Goal: Task Accomplishment & Management: Complete application form

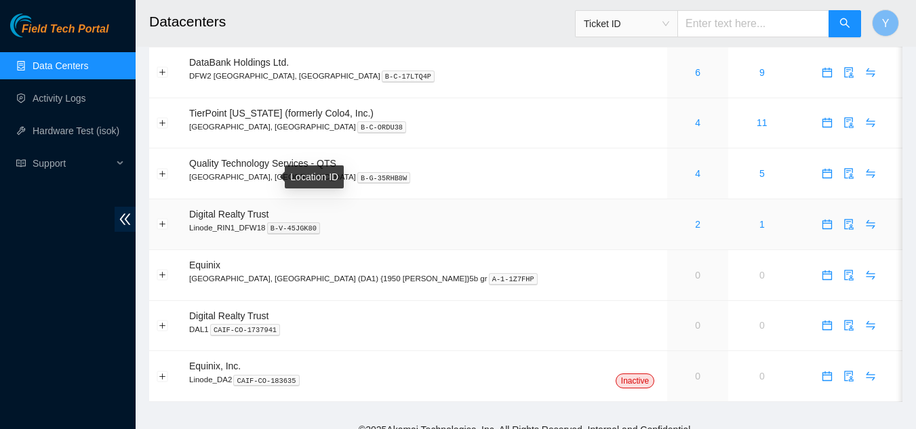
scroll to position [110, 0]
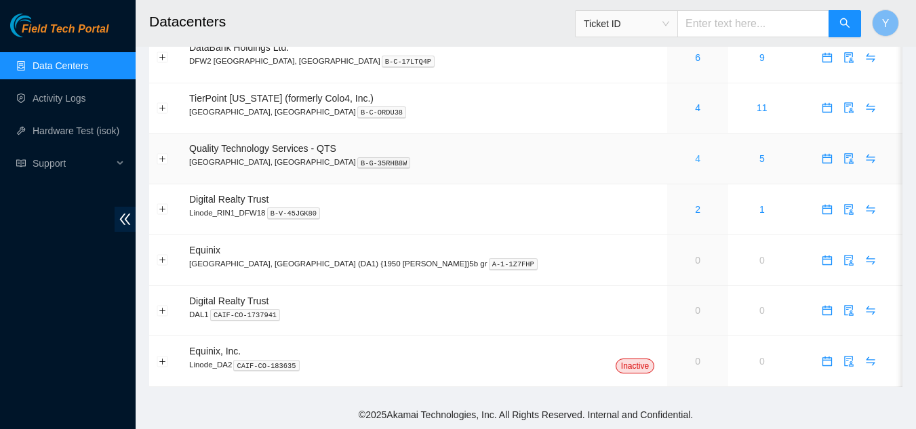
click at [695, 161] on link "4" at bounding box center [697, 158] width 5 height 11
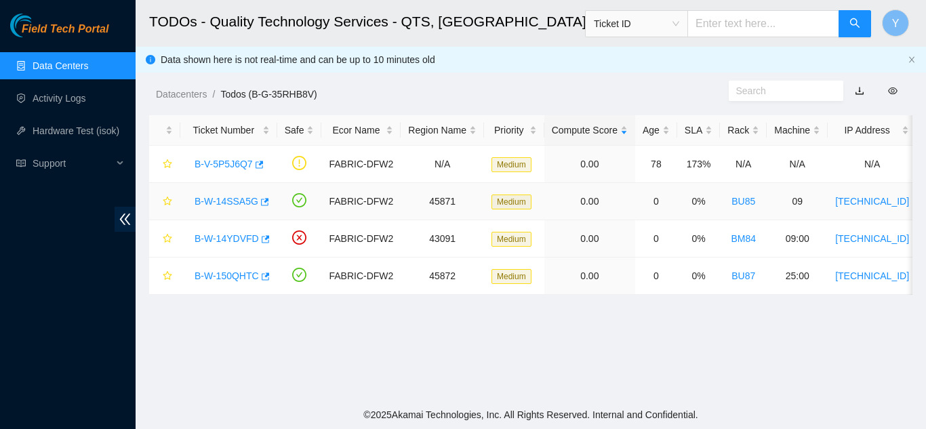
click at [227, 202] on link "B-W-14SSA5G" at bounding box center [227, 201] width 64 height 11
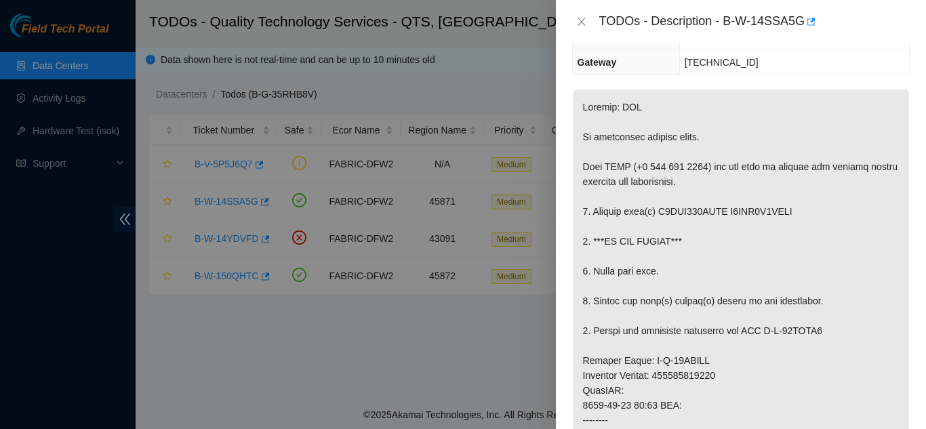
scroll to position [203, 0]
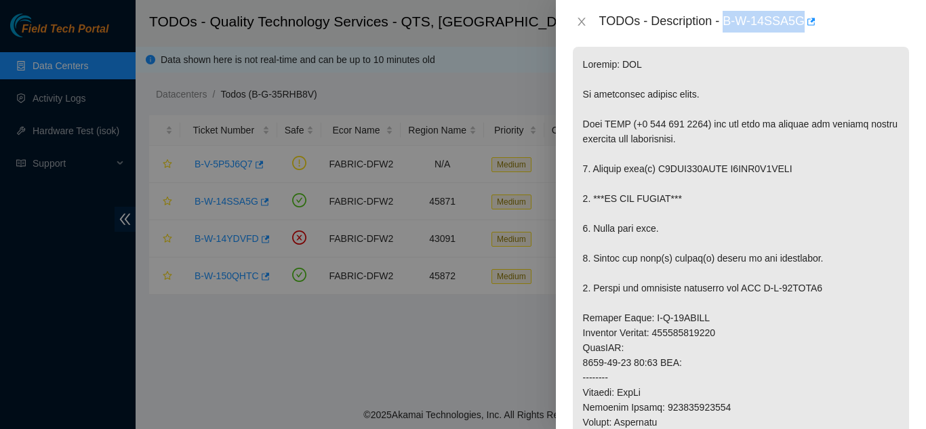
drag, startPoint x: 726, startPoint y: 21, endPoint x: 802, endPoint y: 24, distance: 76.0
click at [802, 24] on div "TODOs - Description - B-W-14SSA5G" at bounding box center [755, 22] width 311 height 22
copy div "B-W-14SSA5G"
click at [582, 28] on div "TODOs - Description - B-W-14SSA5G" at bounding box center [741, 22] width 338 height 22
click at [579, 21] on icon "close" at bounding box center [582, 21] width 11 height 11
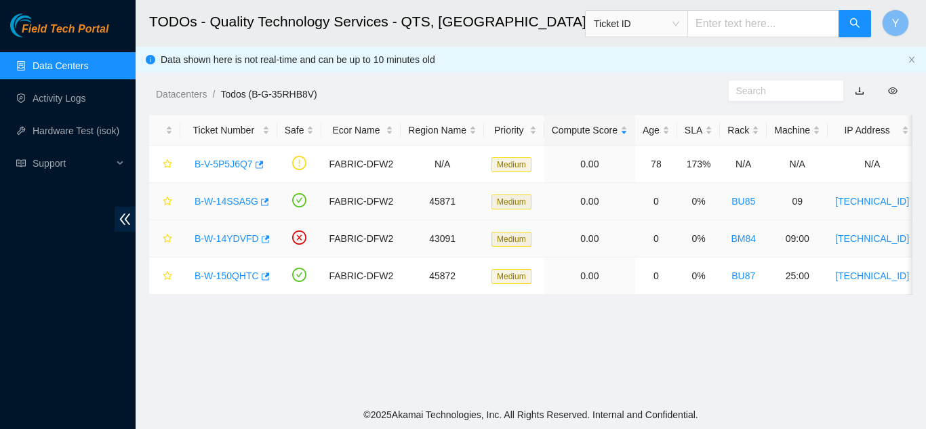
scroll to position [248, 0]
click at [225, 240] on link "B-W-14YDVFD" at bounding box center [227, 238] width 64 height 11
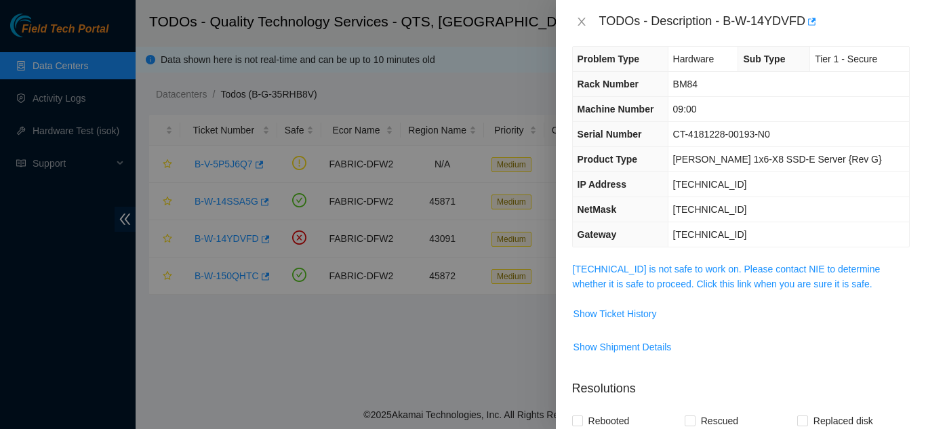
scroll to position [0, 0]
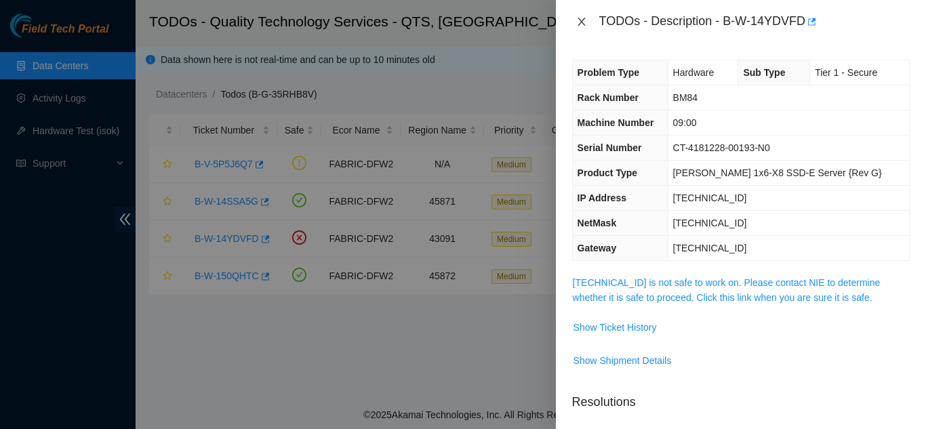
click at [576, 21] on button "Close" at bounding box center [581, 22] width 19 height 13
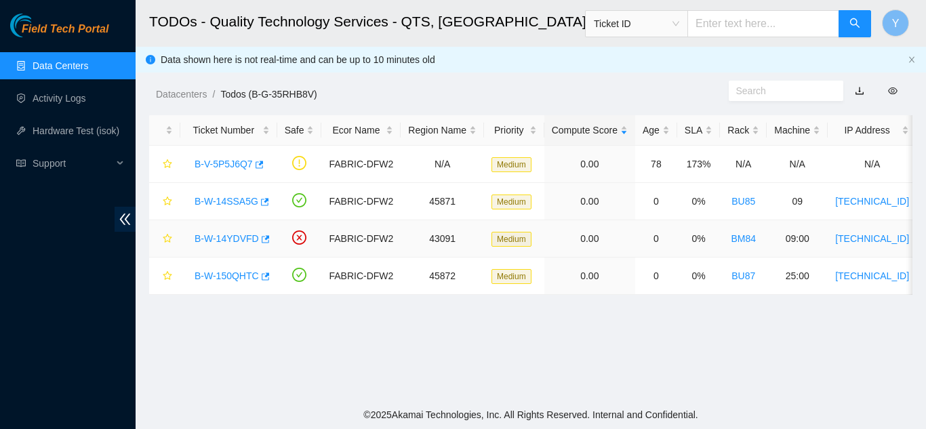
click at [222, 237] on link "B-W-14YDVFD" at bounding box center [227, 238] width 64 height 11
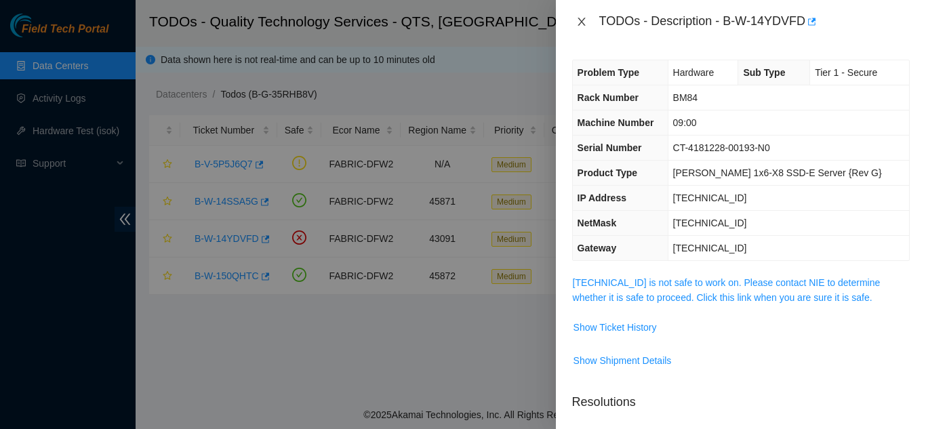
click at [579, 21] on icon "close" at bounding box center [582, 21] width 11 height 11
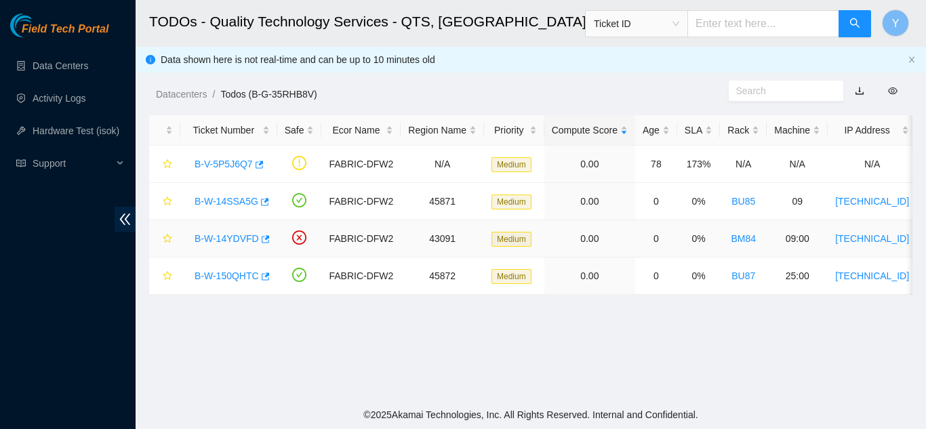
click at [222, 237] on link "B-W-14YDVFD" at bounding box center [227, 238] width 64 height 11
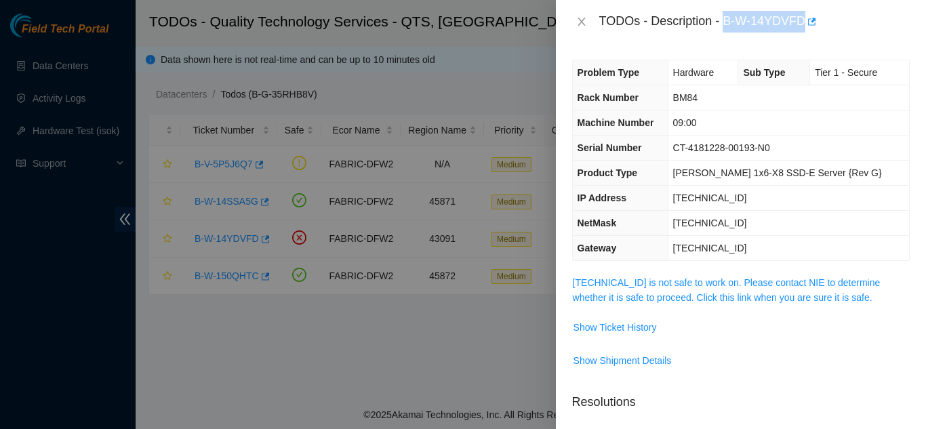
drag, startPoint x: 723, startPoint y: 21, endPoint x: 805, endPoint y: 16, distance: 82.2
click at [803, 16] on div "TODOs - Description - B-W-14YDVFD" at bounding box center [755, 22] width 311 height 22
copy div "B-W-14YDVFD"
click at [580, 24] on icon "close" at bounding box center [581, 22] width 7 height 8
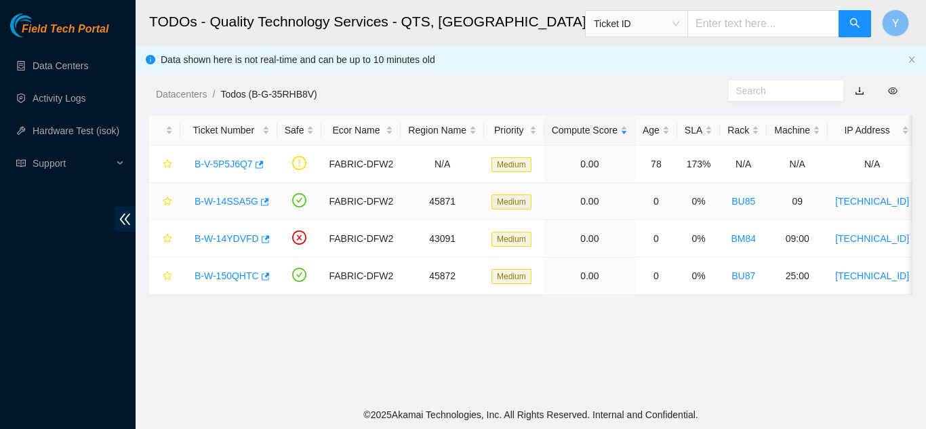
click at [235, 201] on link "B-W-14SSA5G" at bounding box center [227, 201] width 64 height 11
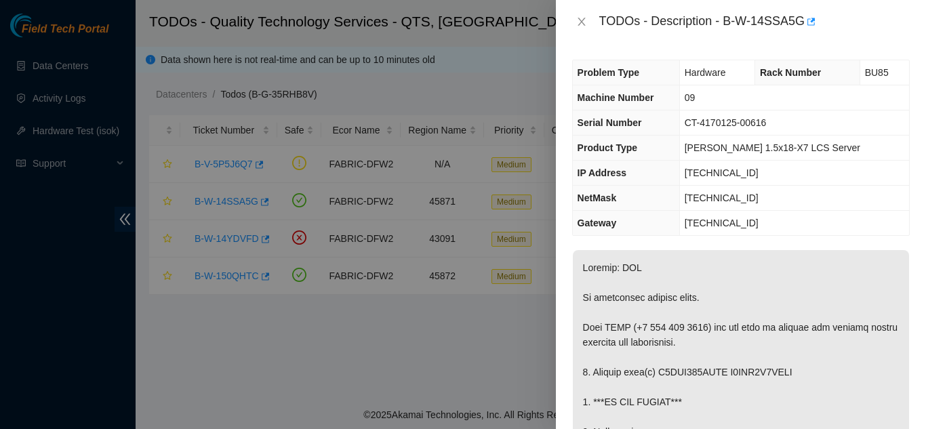
click at [676, 242] on div "Problem Type Hardware Rack Number BU85 Machine Number 09 Serial Number CT-41701…" at bounding box center [741, 236] width 370 height 386
click at [581, 19] on icon "close" at bounding box center [582, 21] width 11 height 11
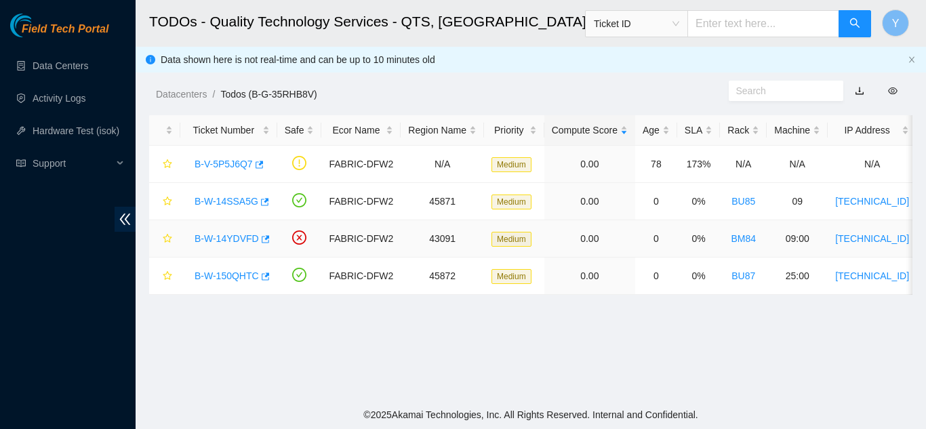
click at [233, 238] on link "B-W-14YDVFD" at bounding box center [227, 238] width 64 height 11
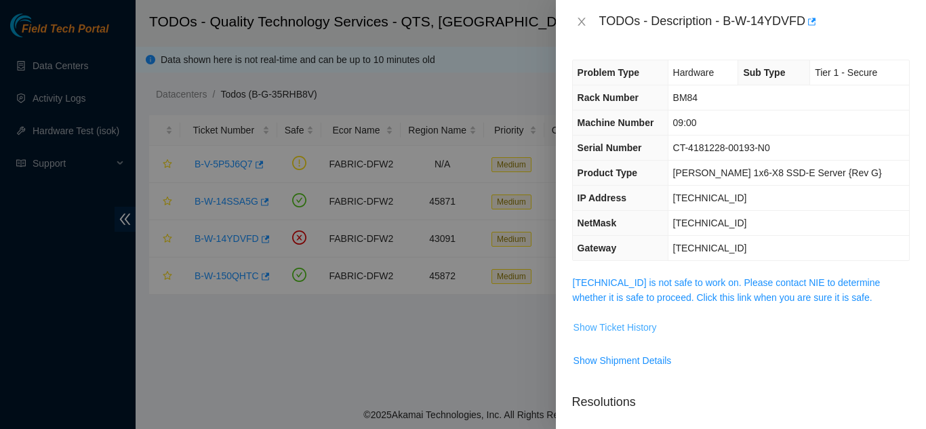
click at [610, 324] on span "Show Ticket History" at bounding box center [615, 327] width 83 height 15
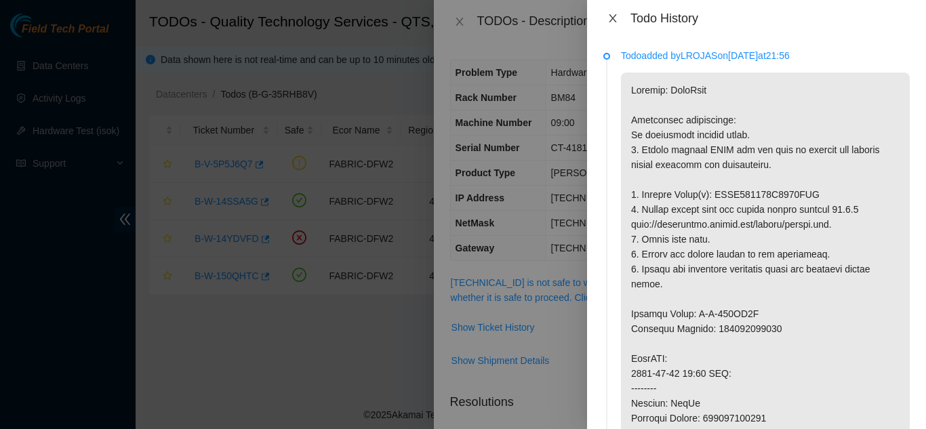
click at [613, 21] on icon "close" at bounding box center [613, 18] width 11 height 11
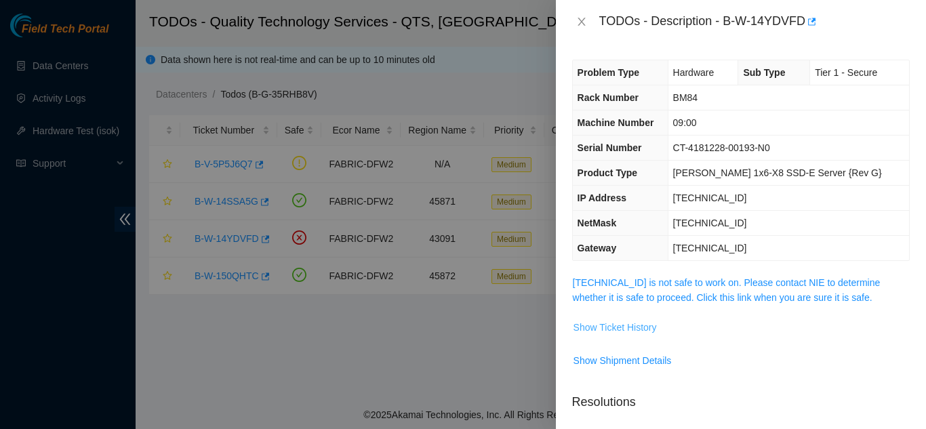
click at [608, 324] on span "Show Ticket History" at bounding box center [615, 327] width 83 height 15
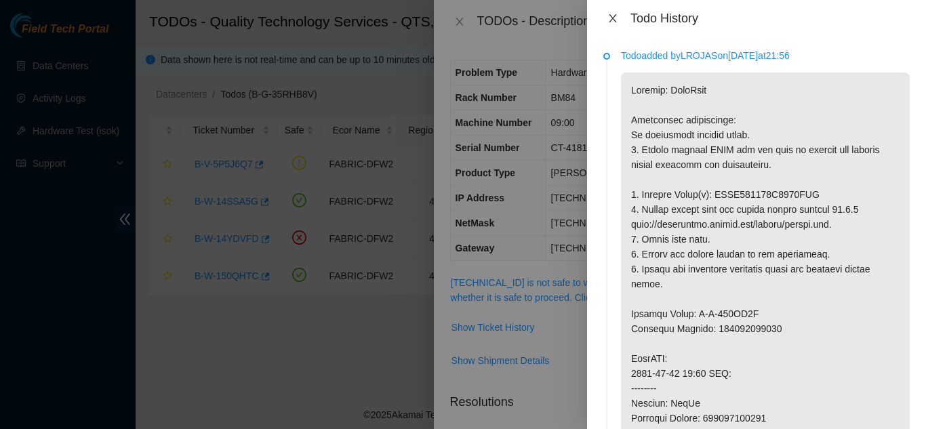
click at [615, 20] on icon "close" at bounding box center [612, 18] width 7 height 8
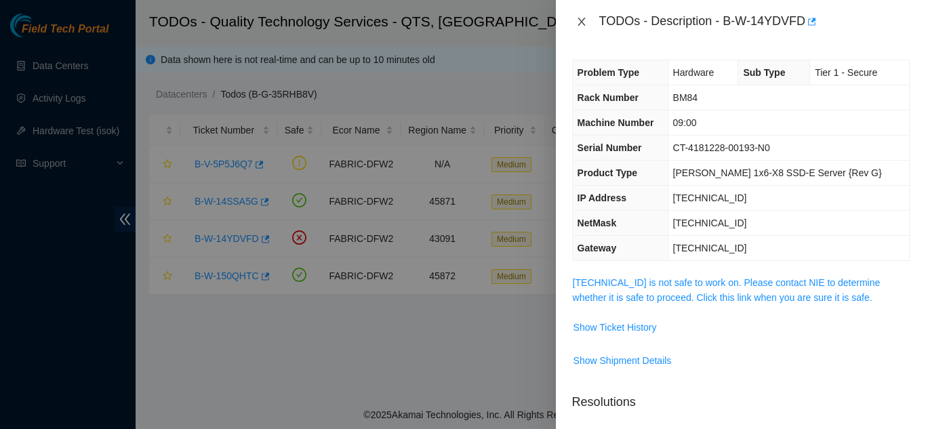
click at [581, 24] on icon "close" at bounding box center [582, 21] width 11 height 11
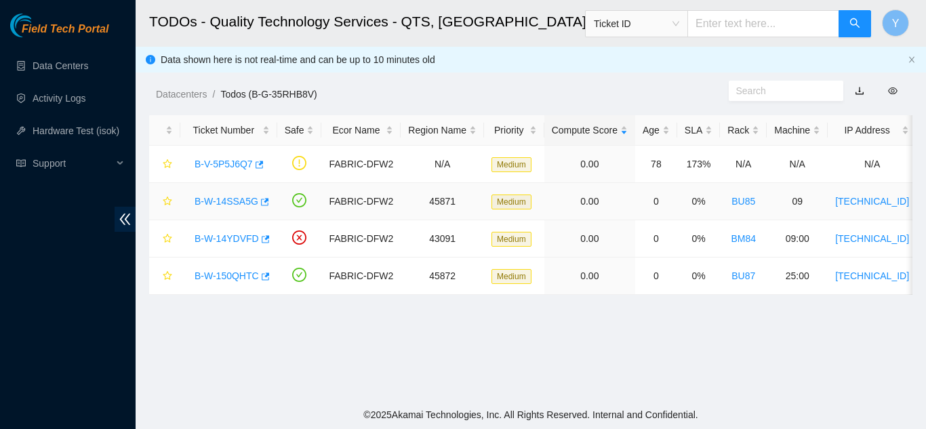
click at [239, 201] on link "B-W-14SSA5G" at bounding box center [227, 201] width 64 height 11
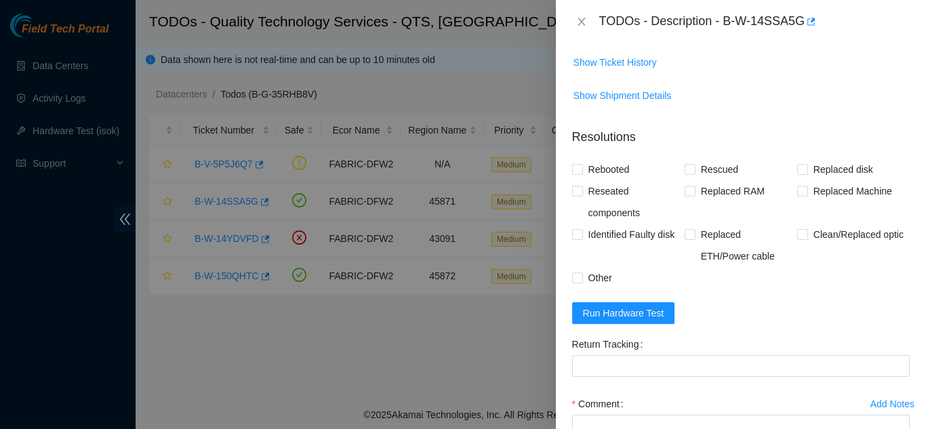
scroll to position [882, 0]
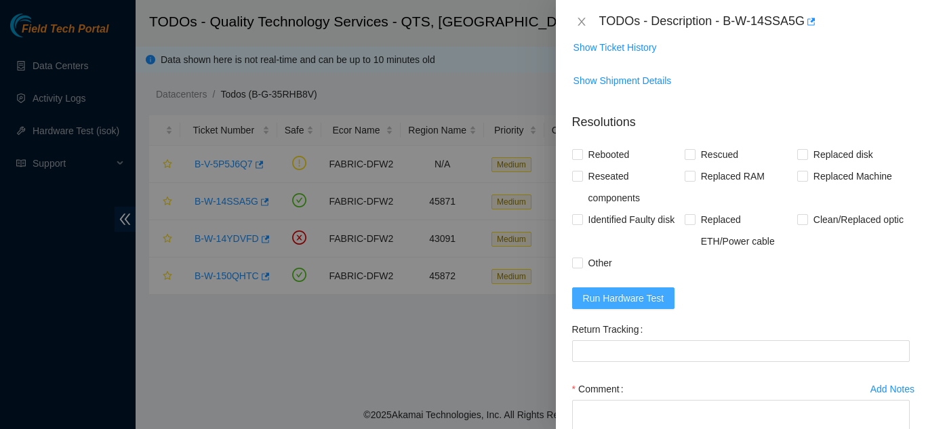
click at [623, 301] on span "Run Hardware Test" at bounding box center [623, 298] width 81 height 15
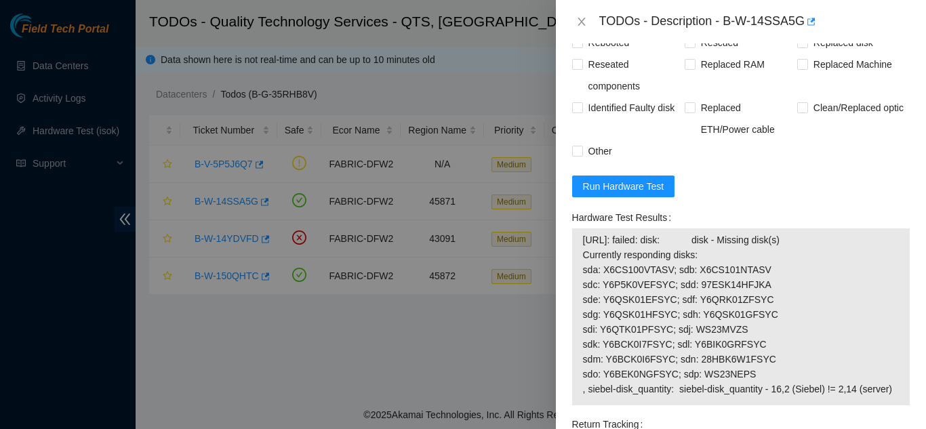
scroll to position [1085, 0]
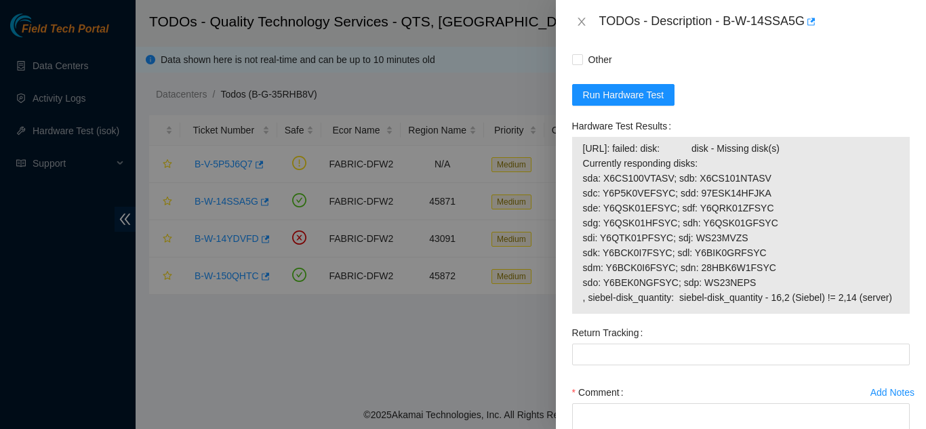
drag, startPoint x: 891, startPoint y: 296, endPoint x: 583, endPoint y: 153, distance: 339.5
click at [583, 153] on div "[URL]: failed: disk: disk - Missing disk(s) Currently responding disks: sda: X6…" at bounding box center [741, 225] width 338 height 177
copy tbody
click at [747, 107] on form "Resolutions Rebooted Rescued Replaced disk Reseated components Replaced RAM Rep…" at bounding box center [741, 208] width 338 height 619
click at [581, 18] on icon "close" at bounding box center [582, 21] width 11 height 11
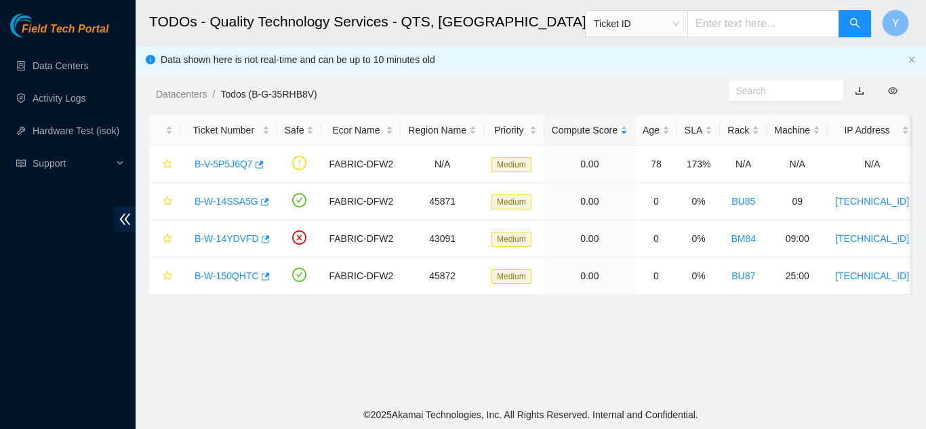
scroll to position [311, 0]
click at [236, 236] on link "B-W-14YDVFD" at bounding box center [227, 238] width 64 height 11
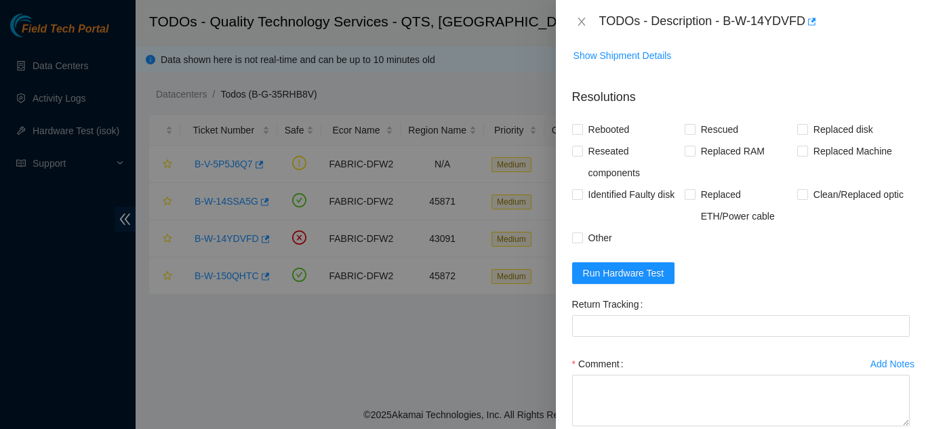
scroll to position [339, 0]
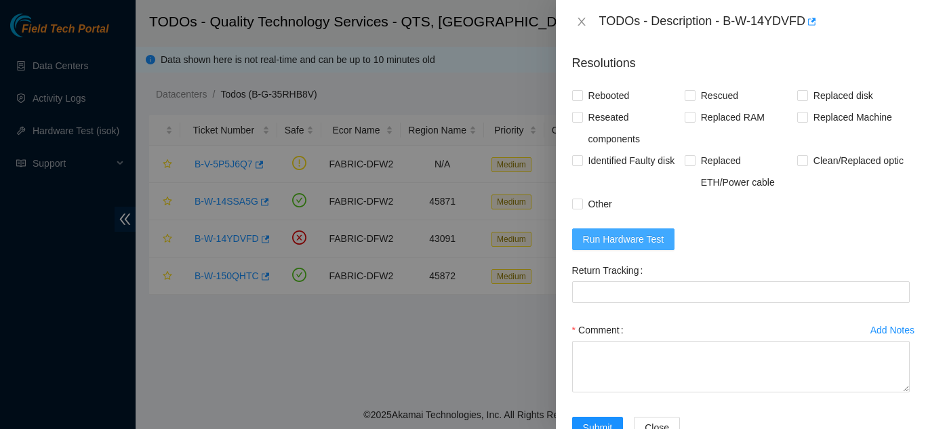
click at [618, 236] on span "Run Hardware Test" at bounding box center [623, 239] width 81 height 15
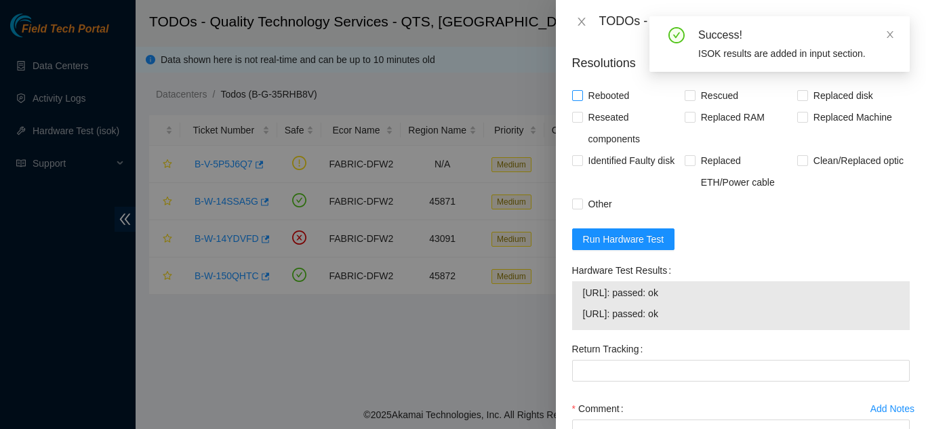
click at [578, 98] on input "Rebooted" at bounding box center [576, 94] width 9 height 9
checkbox input "true"
click at [686, 97] on input "Rescued" at bounding box center [689, 94] width 9 height 9
checkbox input "true"
click at [798, 95] on input "Replaced disk" at bounding box center [802, 94] width 9 height 9
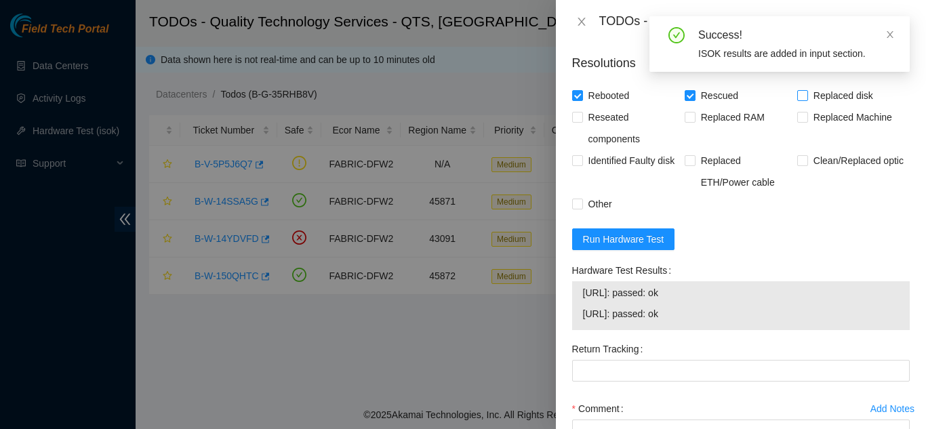
checkbox input "true"
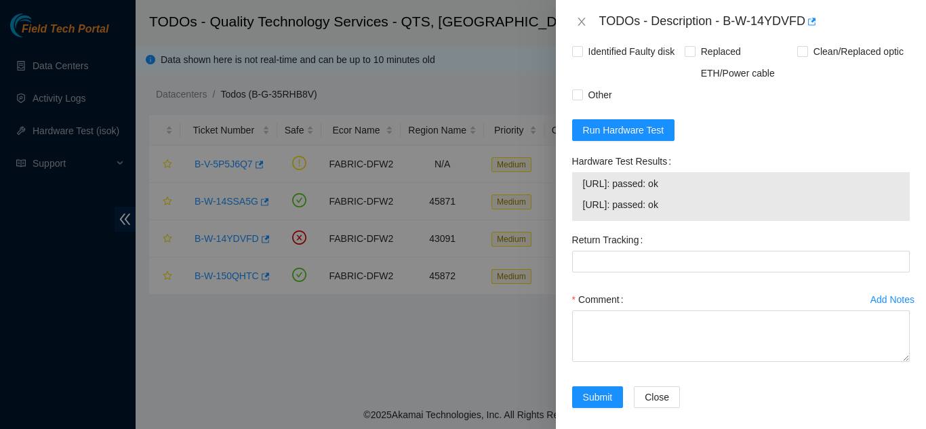
scroll to position [460, 0]
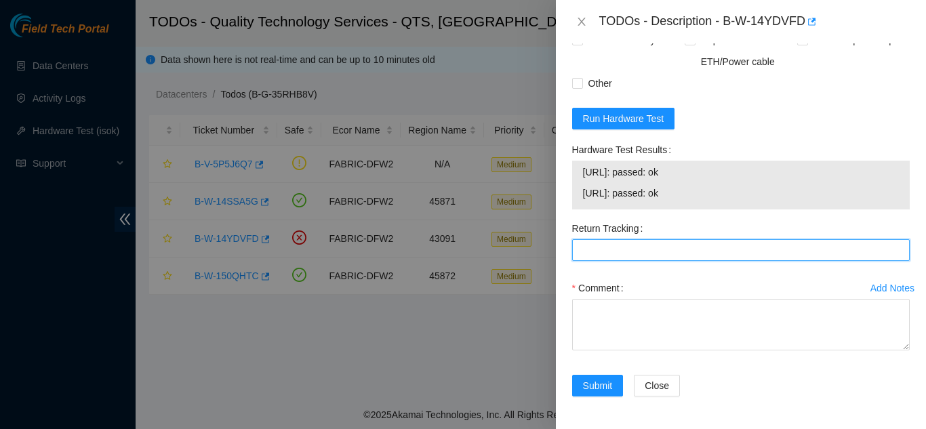
click at [604, 250] on Tracking "Return Tracking" at bounding box center [741, 250] width 338 height 22
type Tracking "463470049162"
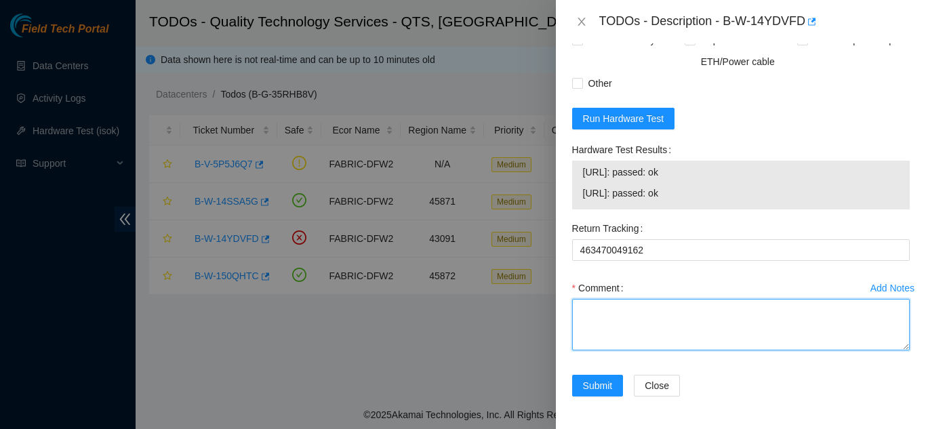
click at [620, 328] on textarea "Comment" at bounding box center [741, 325] width 338 height 52
paste textarea "Shut down machine properly, located faulty disk and replaced with new disk (S/N…"
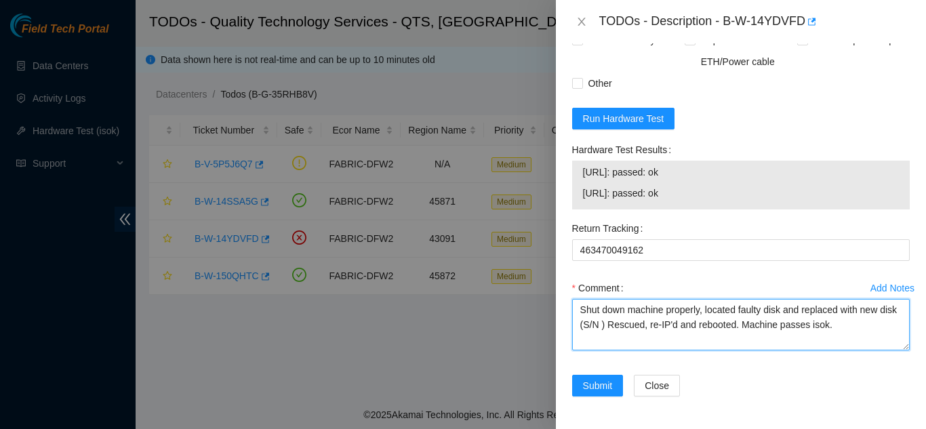
drag, startPoint x: 621, startPoint y: 326, endPoint x: 629, endPoint y: 326, distance: 7.5
click at [622, 326] on textarea "Shut down machine properly, located faulty disk and replaced with new disk (S/N…" at bounding box center [741, 325] width 338 height 52
paste textarea "22053476B63F"
type textarea "Shut down machine properly, located faulty disk and replaced with new disk (220…"
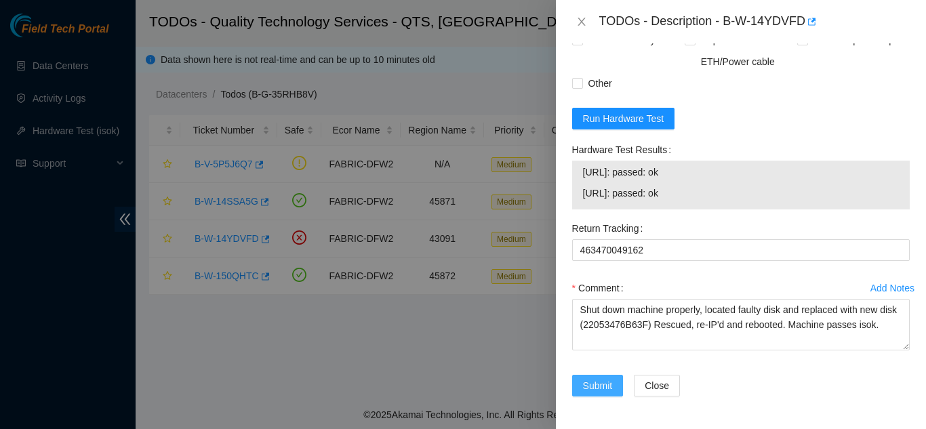
click at [595, 383] on span "Submit" at bounding box center [598, 385] width 30 height 15
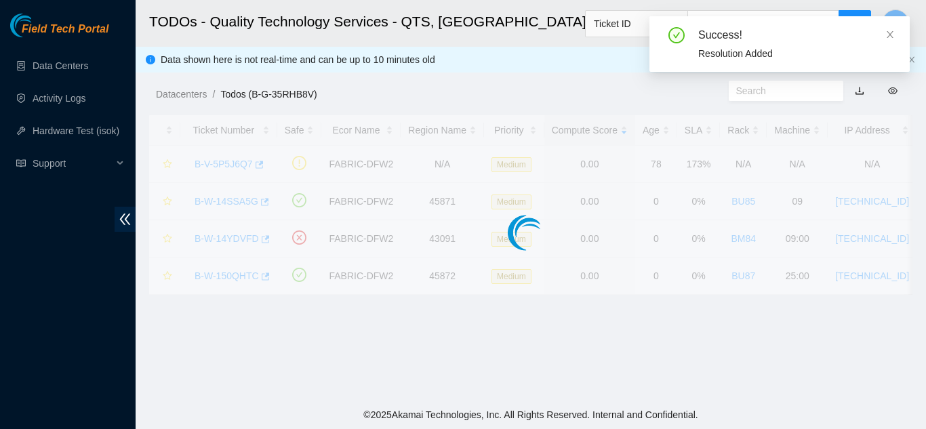
scroll to position [416, 0]
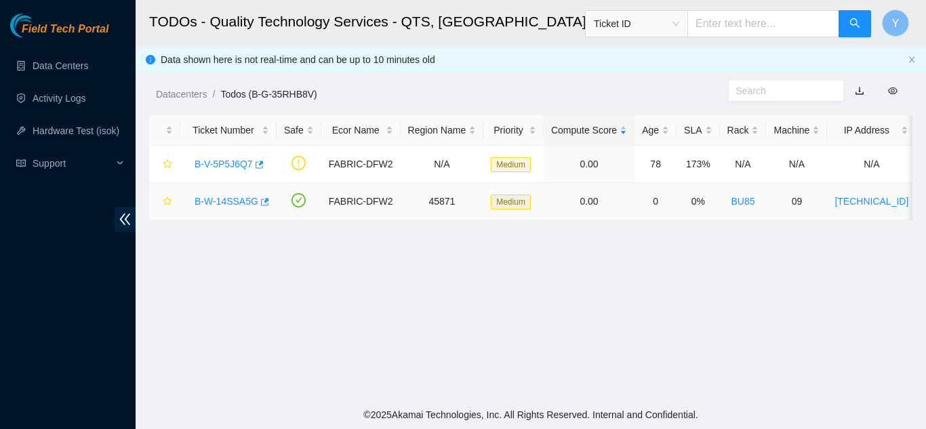
click at [218, 199] on link "B-W-14SSA5G" at bounding box center [227, 201] width 64 height 11
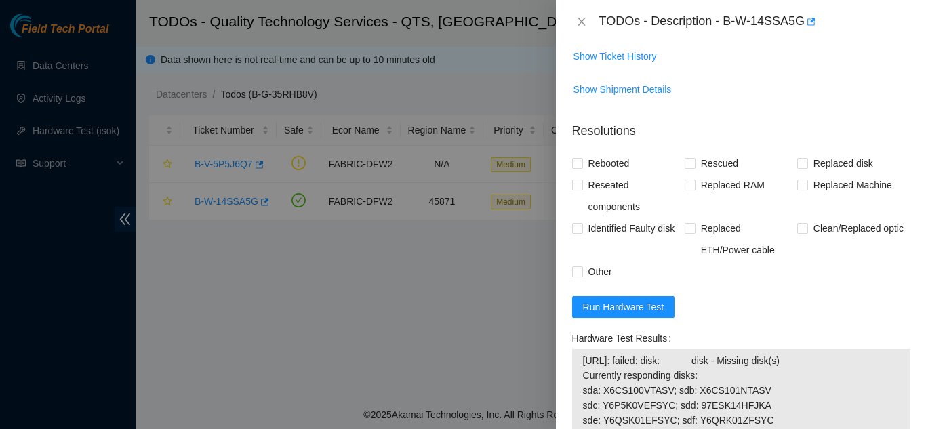
scroll to position [869, 0]
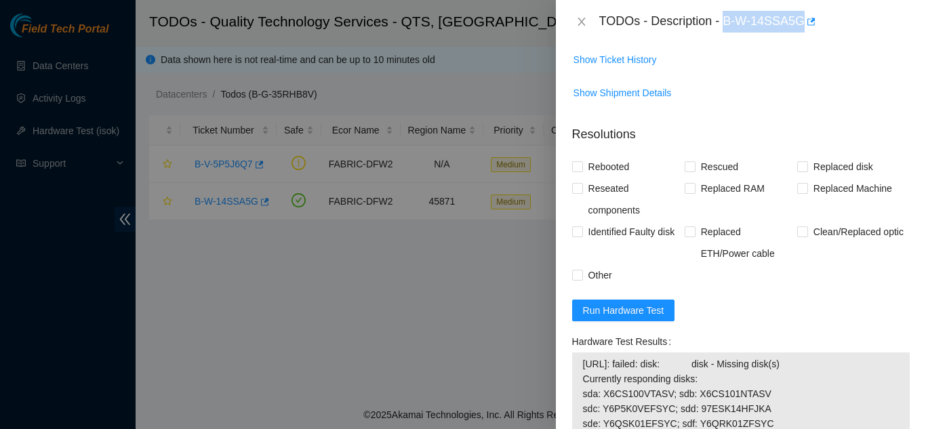
drag, startPoint x: 725, startPoint y: 22, endPoint x: 803, endPoint y: 17, distance: 78.2
click at [803, 17] on div "TODOs - Description - B-W-14SSA5G" at bounding box center [755, 22] width 311 height 22
copy div "B-W-14SSA5G"
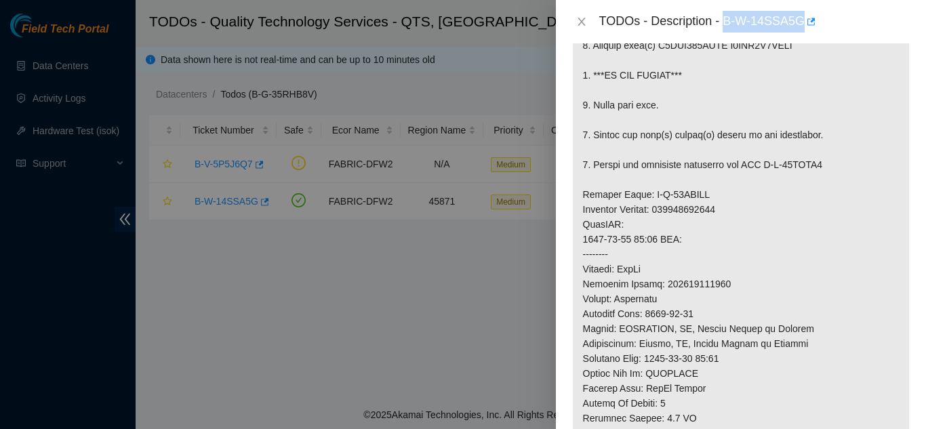
scroll to position [259, 0]
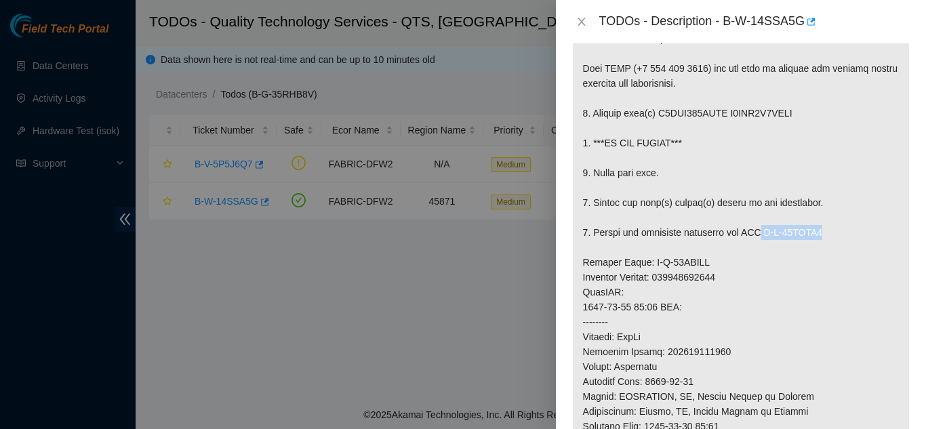
drag, startPoint x: 764, startPoint y: 233, endPoint x: 829, endPoint y: 229, distance: 65.3
click at [829, 229] on p at bounding box center [741, 314] width 336 height 647
copy p "B-W-15EQLH6"
drag, startPoint x: 644, startPoint y: 264, endPoint x: 709, endPoint y: 261, distance: 64.5
click at [709, 261] on p at bounding box center [741, 314] width 336 height 647
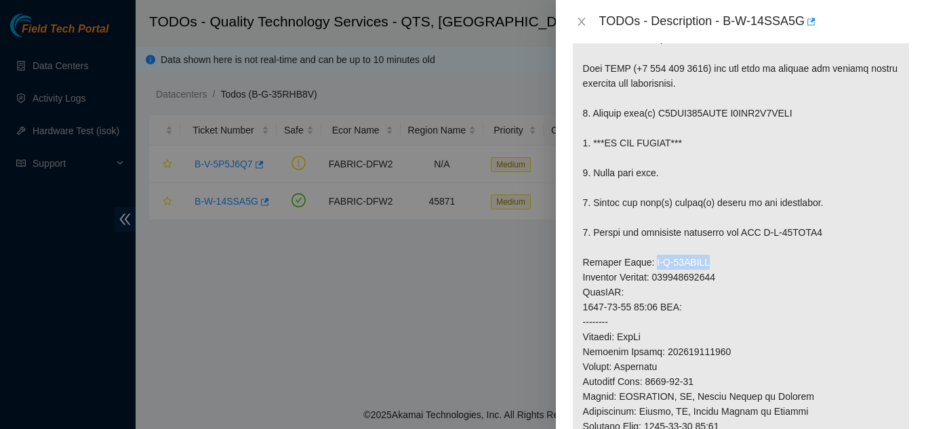
copy p "B-W-15EQLGX"
drag, startPoint x: 655, startPoint y: 112, endPoint x: 791, endPoint y: 111, distance: 135.7
click at [791, 111] on p at bounding box center [741, 314] width 336 height 647
copy p "Y6QRK021FSYC Y6BDK0Y8FSYC"
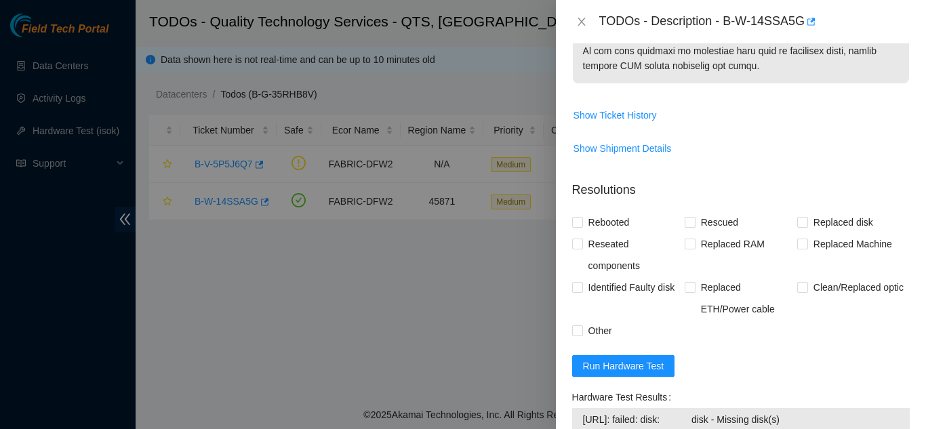
scroll to position [882, 0]
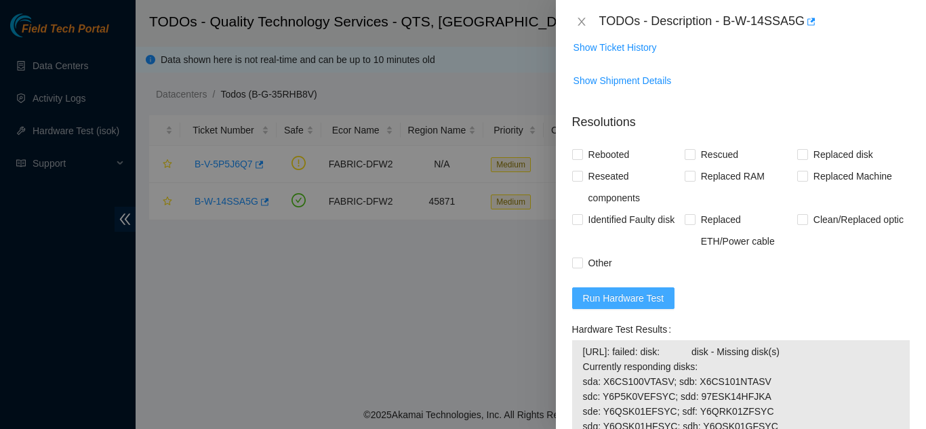
click at [622, 296] on span "Run Hardware Test" at bounding box center [623, 298] width 81 height 15
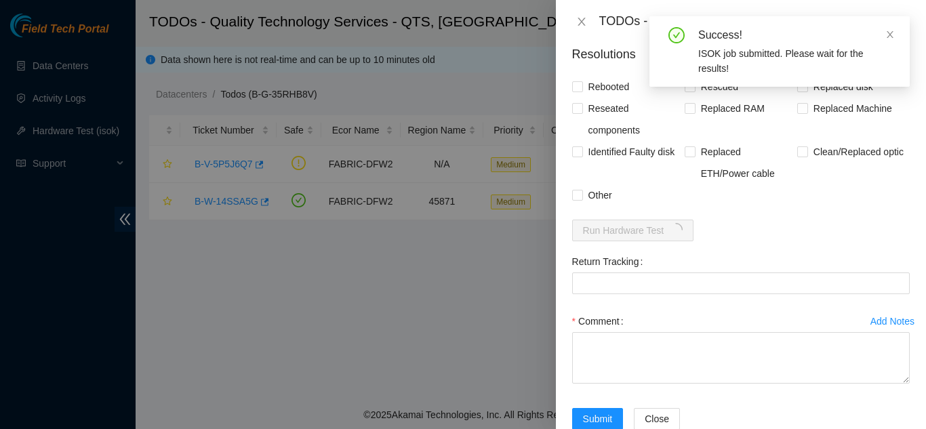
scroll to position [983, 0]
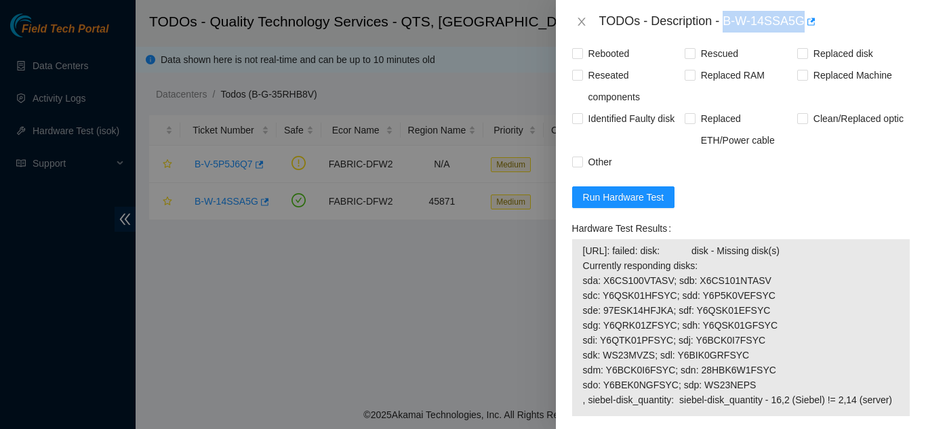
drag, startPoint x: 724, startPoint y: 25, endPoint x: 802, endPoint y: 18, distance: 79.0
click at [802, 18] on div "TODOs - Description - B-W-14SSA5G" at bounding box center [755, 22] width 311 height 22
copy div "B-W-14SSA5G"
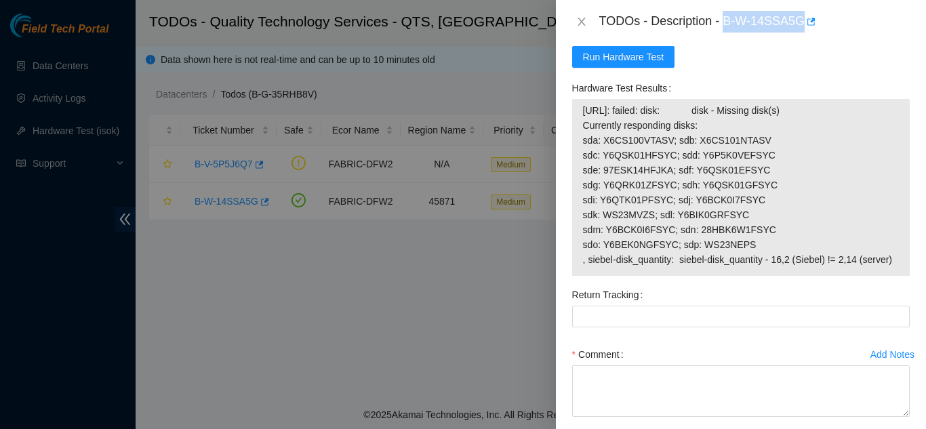
scroll to position [1186, 0]
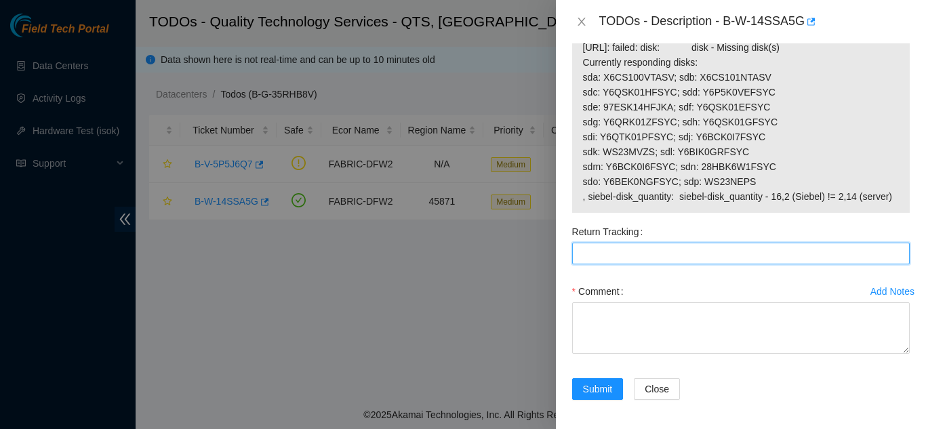
click at [637, 257] on Tracking "Return Tracking" at bounding box center [741, 254] width 338 height 22
type Tracking "473665214252"
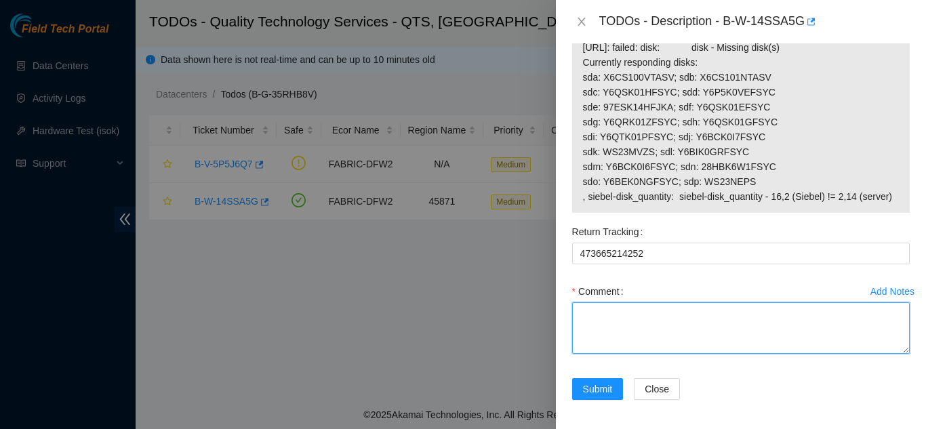
click at [614, 319] on textarea "Comment" at bounding box center [741, 328] width 338 height 52
paste textarea "Shut down machine properly, located faulty disk and replaced with new disk (S/N…"
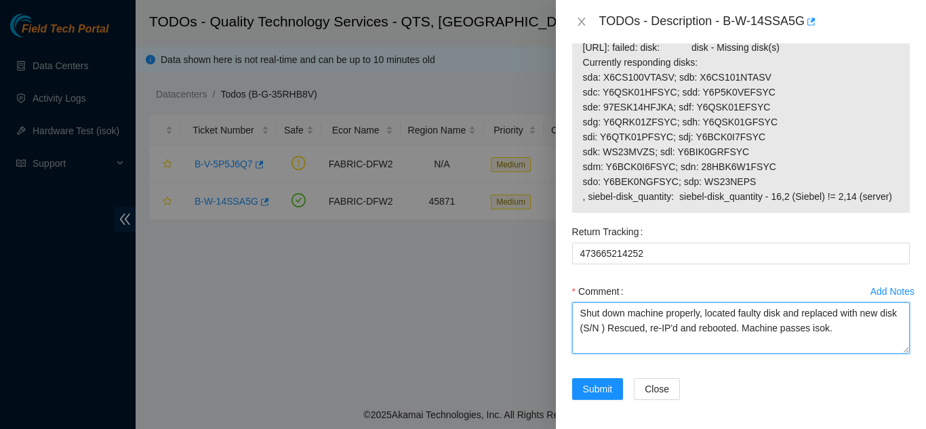
click at [621, 327] on textarea "Shut down machine properly, located faulty disk and replaced with new disk (S/N…" at bounding box center [741, 328] width 338 height 52
paste textarea "WMC130E5F9DE , WMC130D9F44J"
click at [781, 315] on textarea "Shut down machine properly, located faulty disk and replaced with new disk (WMC…" at bounding box center [741, 328] width 338 height 52
click at [598, 330] on textarea "Shut down machine properly, located faulty disks and replaced with new disk (WM…" at bounding box center [741, 328] width 338 height 52
click at [824, 329] on textarea "Shut down machine properly, located faulty disks and replaced with new disks (W…" at bounding box center [741, 328] width 338 height 52
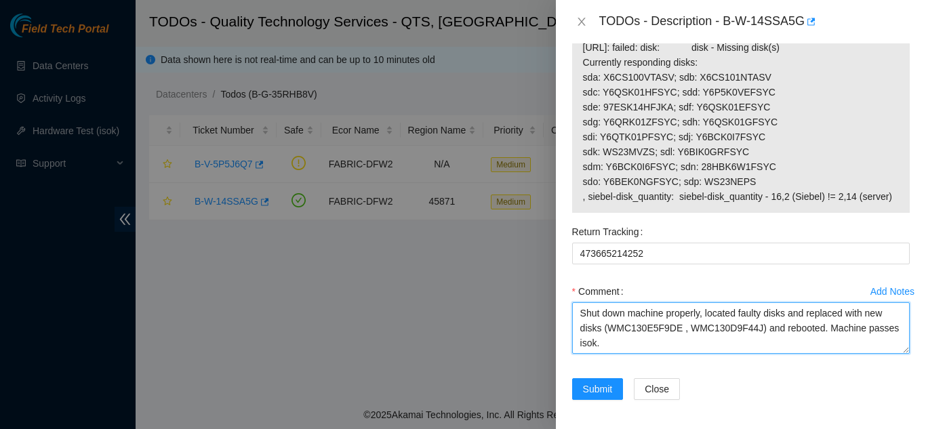
click at [887, 330] on textarea "Shut down machine properly, located faulty disks and replaced with new disks (W…" at bounding box center [741, 328] width 338 height 52
click at [602, 347] on textarea "Shut down machine properly, located faulty disks and replaced with new disks (W…" at bounding box center [741, 328] width 338 height 52
paste textarea "New Disk Received Sn: WMC130E5F9DE swap with responding disk Y6QSK01GEA51 and d…"
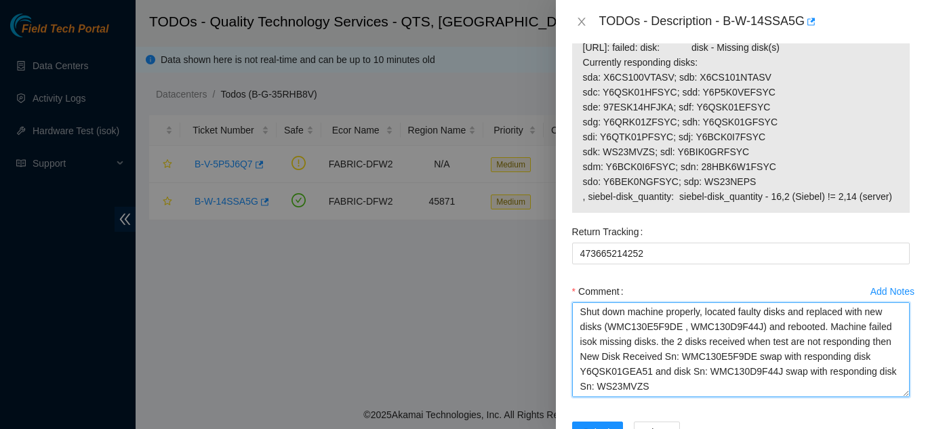
scroll to position [0, 0]
drag, startPoint x: 895, startPoint y: 353, endPoint x: 884, endPoint y: 406, distance: 54.7
click at [884, 397] on textarea "Shut down machine properly, located faulty disks and replaced with new disks (W…" at bounding box center [741, 349] width 338 height 95
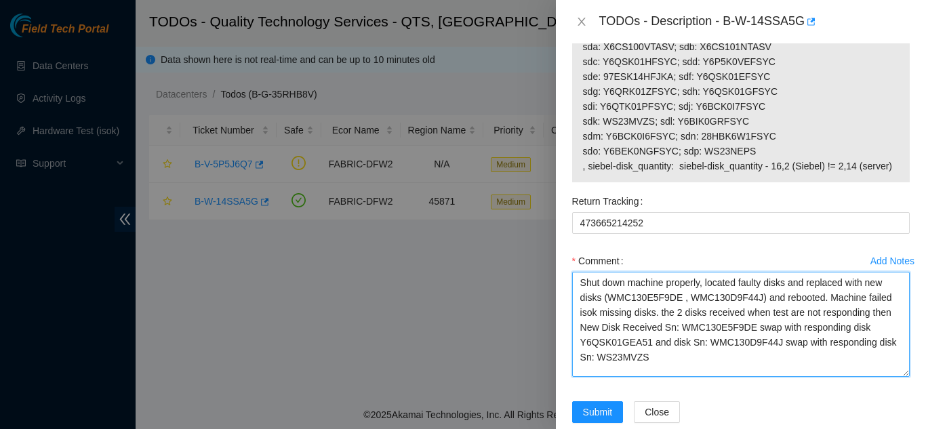
scroll to position [1243, 0]
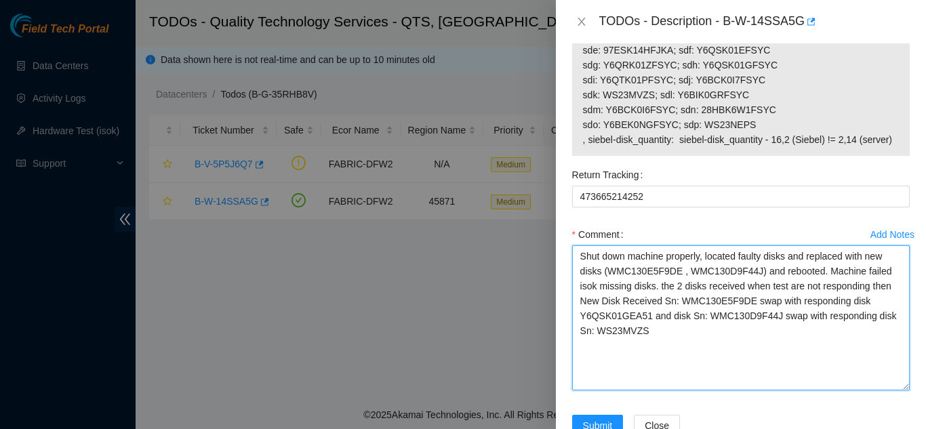
drag, startPoint x: 896, startPoint y: 349, endPoint x: 893, endPoint y: 398, distance: 49.6
click at [893, 391] on textarea "Shut down machine properly, located faulty disks and replaced with new disks (W…" at bounding box center [741, 318] width 338 height 145
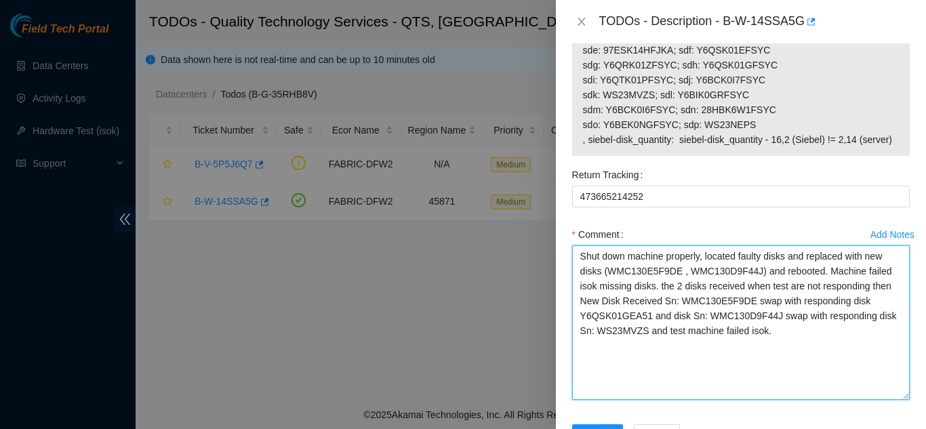
click at [659, 286] on textarea "Shut down machine properly, located faulty disks and replaced with new disks (W…" at bounding box center [741, 323] width 338 height 155
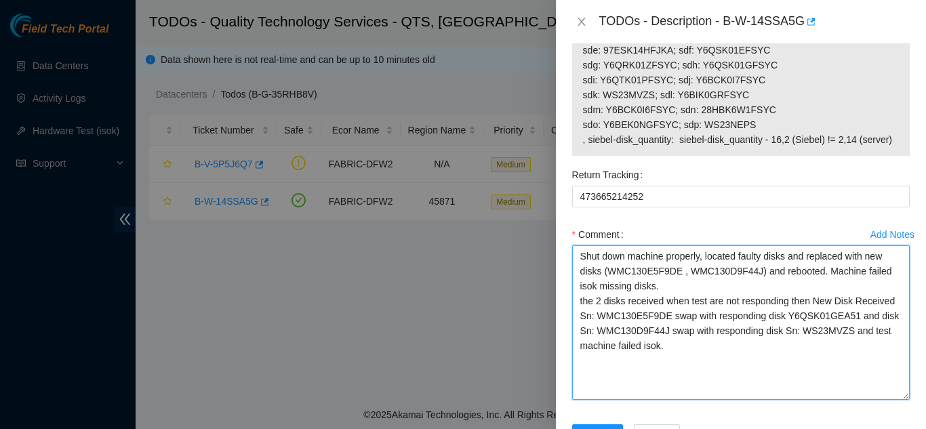
drag, startPoint x: 663, startPoint y: 349, endPoint x: 580, endPoint y: 305, distance: 93.4
click at [580, 305] on textarea "Shut down machine properly, located faulty disks and replaced with new disks (W…" at bounding box center [741, 323] width 338 height 155
type textarea "Shut down machine properly, located faulty disks and replaced with new disks (W…"
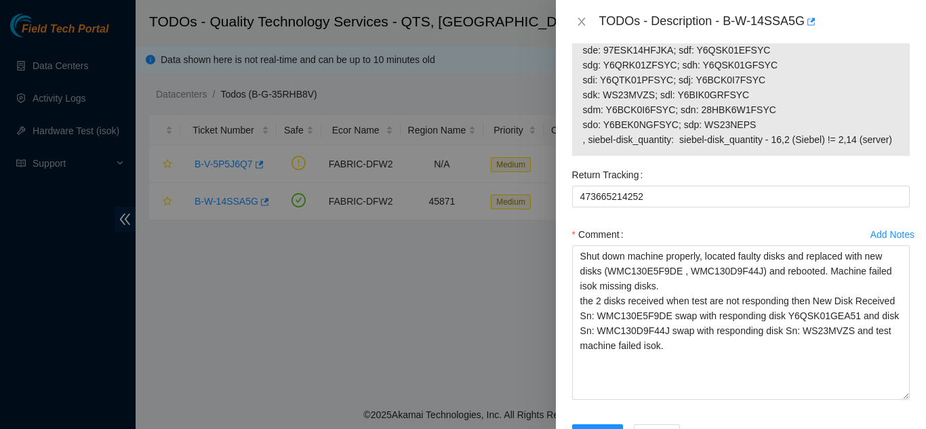
click at [663, 225] on div "Comment" at bounding box center [741, 235] width 338 height 22
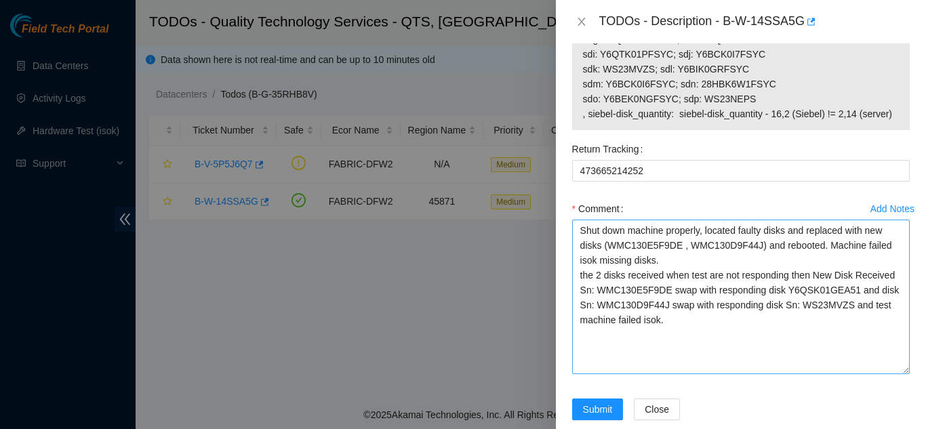
scroll to position [1293, 0]
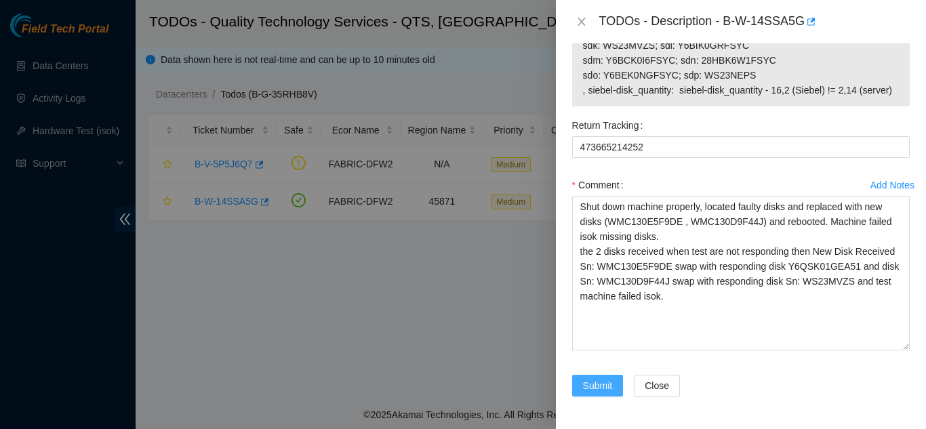
click at [591, 384] on span "Submit" at bounding box center [598, 385] width 30 height 15
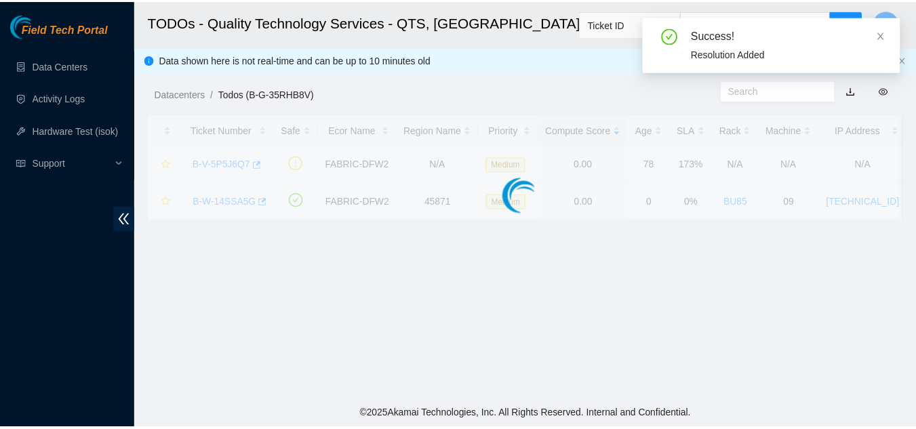
scroll to position [466, 0]
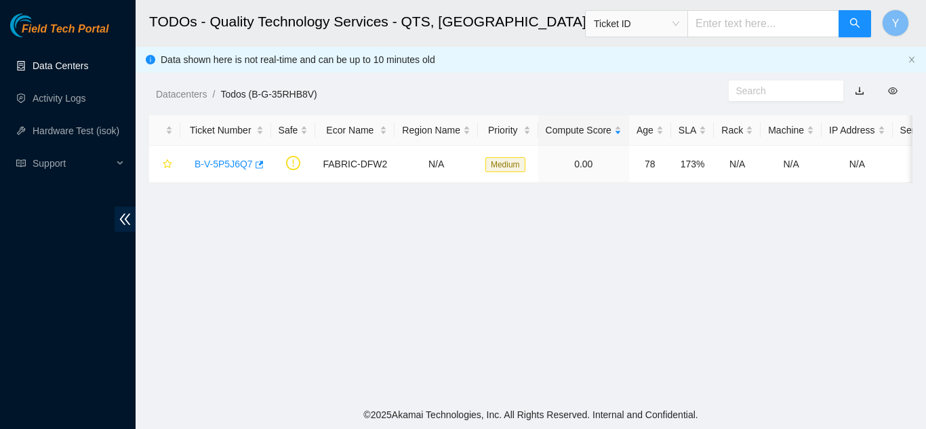
click at [65, 66] on link "Data Centers" at bounding box center [61, 65] width 56 height 11
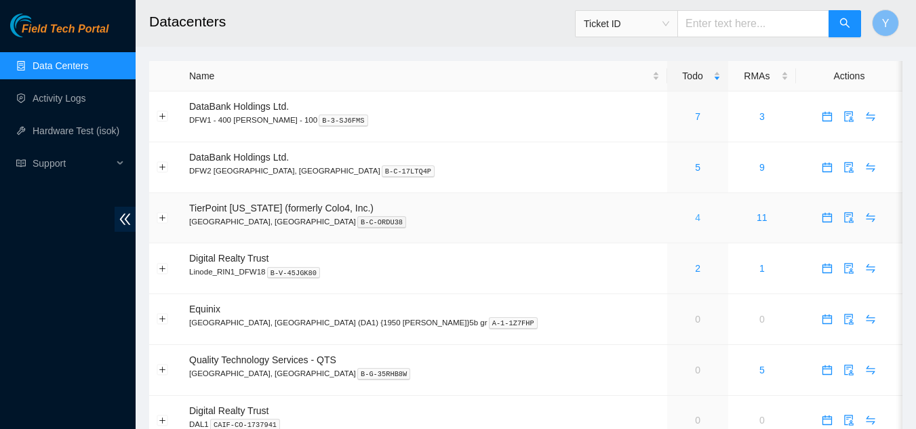
click at [695, 216] on link "4" at bounding box center [697, 217] width 5 height 11
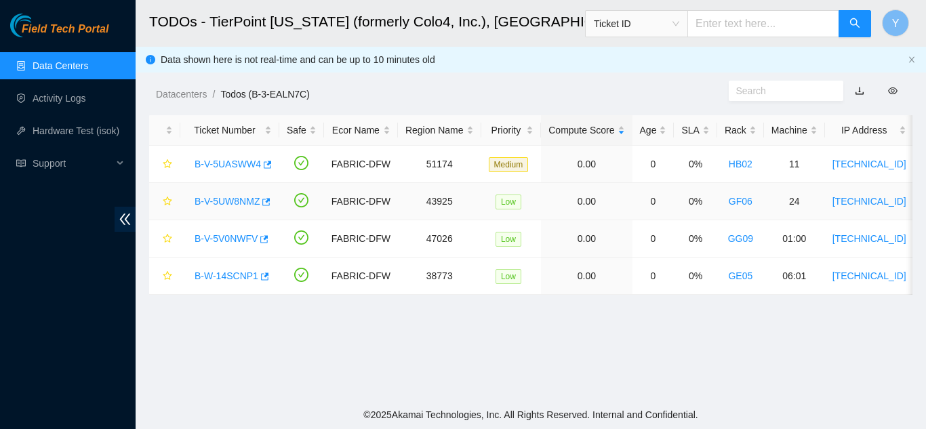
click at [234, 201] on link "B-V-5UW8NMZ" at bounding box center [227, 201] width 65 height 11
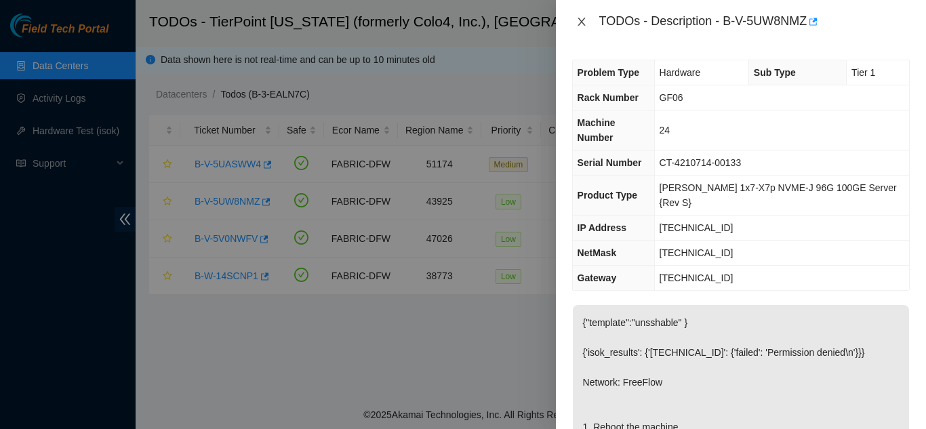
click at [581, 24] on icon "close" at bounding box center [582, 21] width 11 height 11
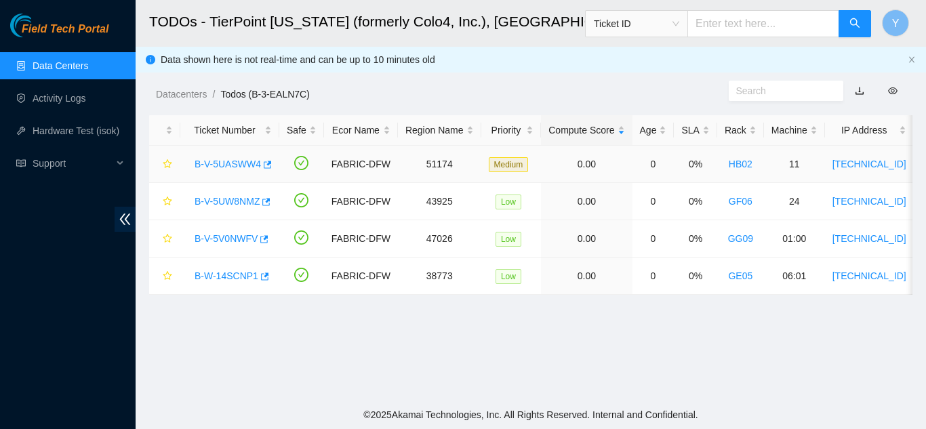
click at [222, 159] on link "B-V-5UASWW4" at bounding box center [228, 164] width 66 height 11
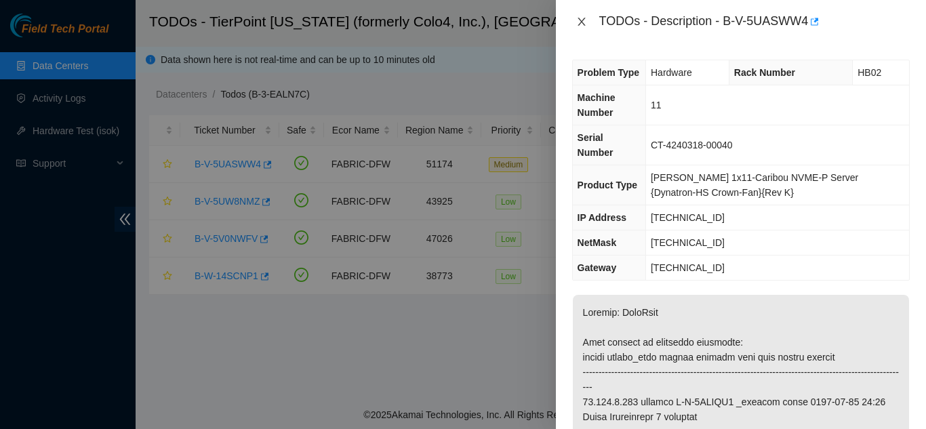
drag, startPoint x: 581, startPoint y: 24, endPoint x: 602, endPoint y: 71, distance: 51.3
click at [581, 26] on icon "close" at bounding box center [582, 21] width 11 height 11
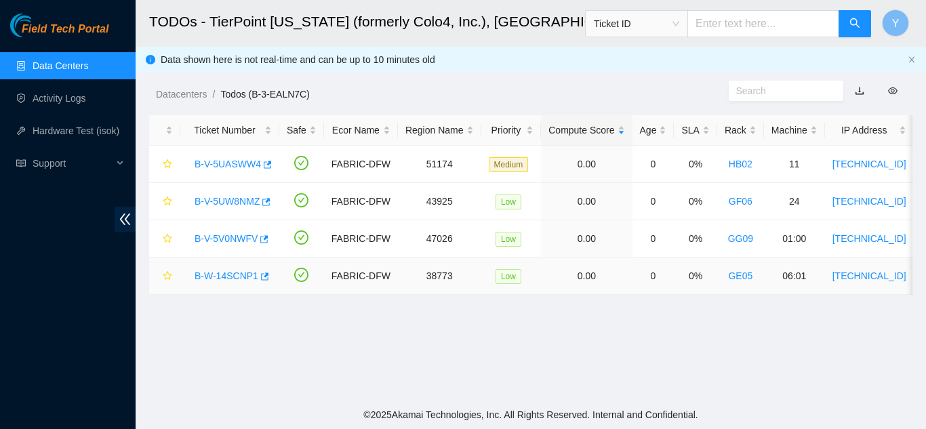
click at [234, 277] on link "B-W-14SCNP1" at bounding box center [227, 276] width 64 height 11
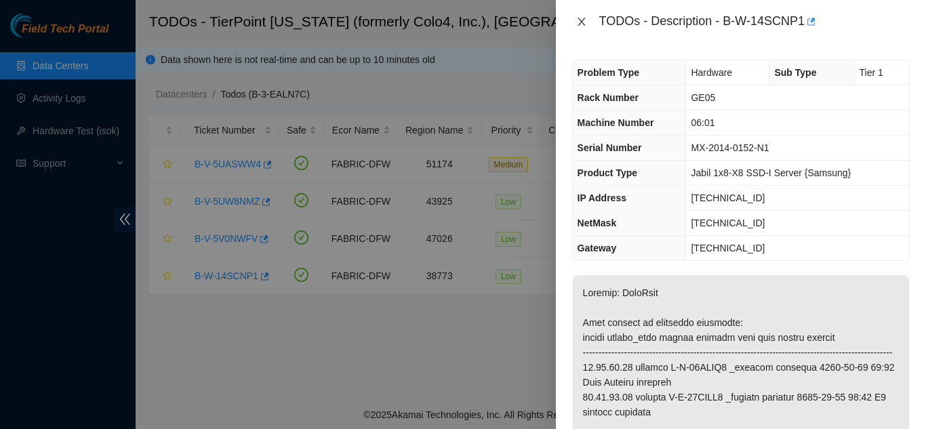
drag, startPoint x: 581, startPoint y: 20, endPoint x: 605, endPoint y: 87, distance: 70.6
click at [583, 23] on icon "close" at bounding box center [582, 21] width 11 height 11
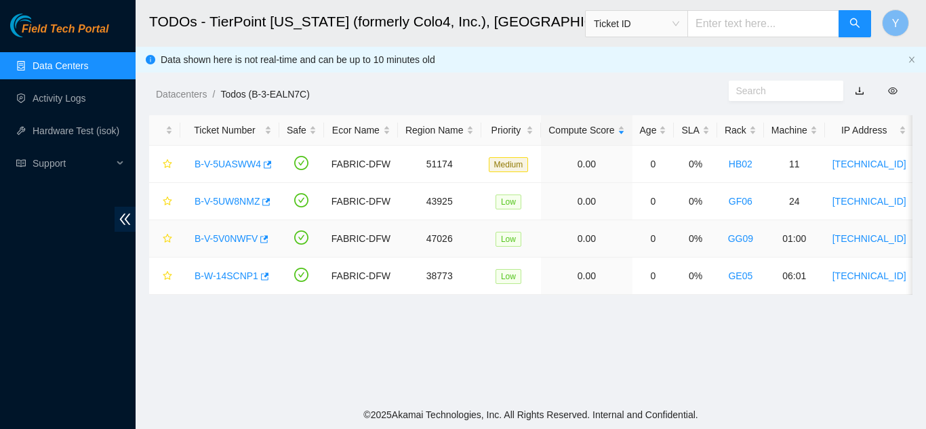
click at [217, 235] on link "B-V-5V0NWFV" at bounding box center [226, 238] width 63 height 11
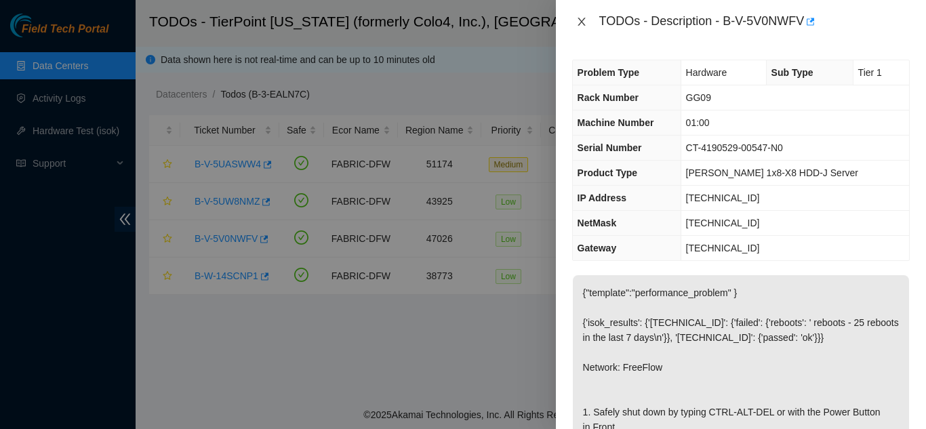
click at [574, 18] on button "Close" at bounding box center [581, 22] width 19 height 13
